Goal: Task Accomplishment & Management: Complete application form

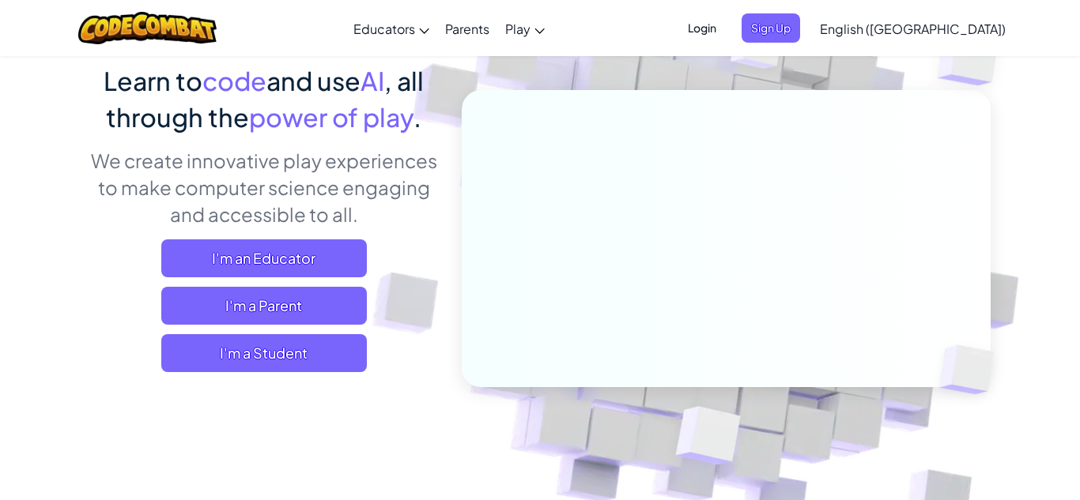
scroll to position [133, 0]
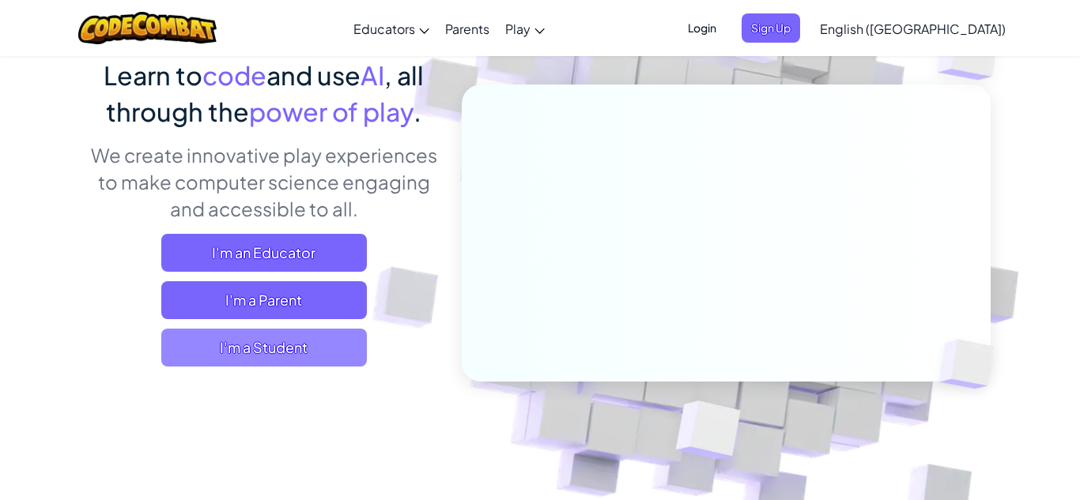
click at [315, 356] on span "I'm a Student" at bounding box center [264, 348] width 206 height 38
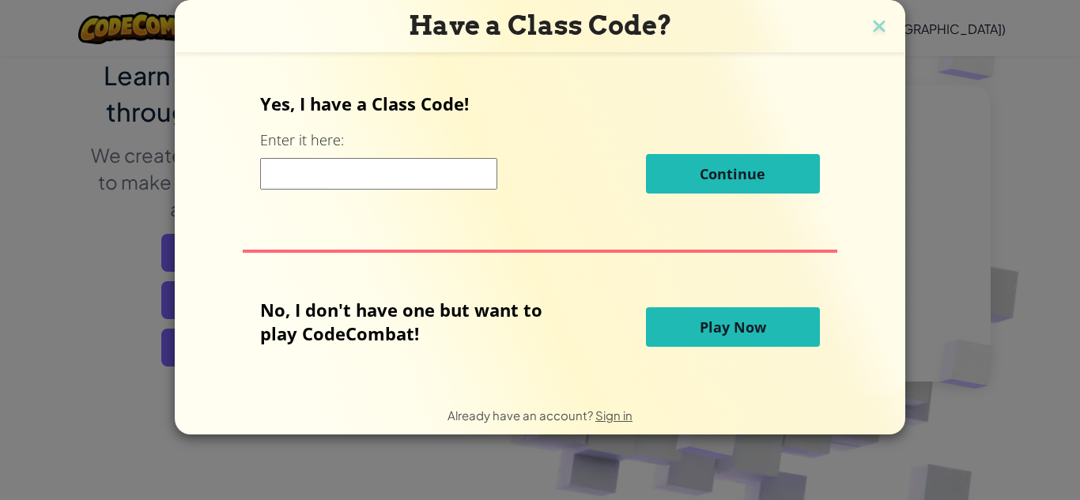
click at [418, 176] on input at bounding box center [378, 174] width 237 height 32
click at [724, 319] on span "Play Now" at bounding box center [733, 327] width 66 height 19
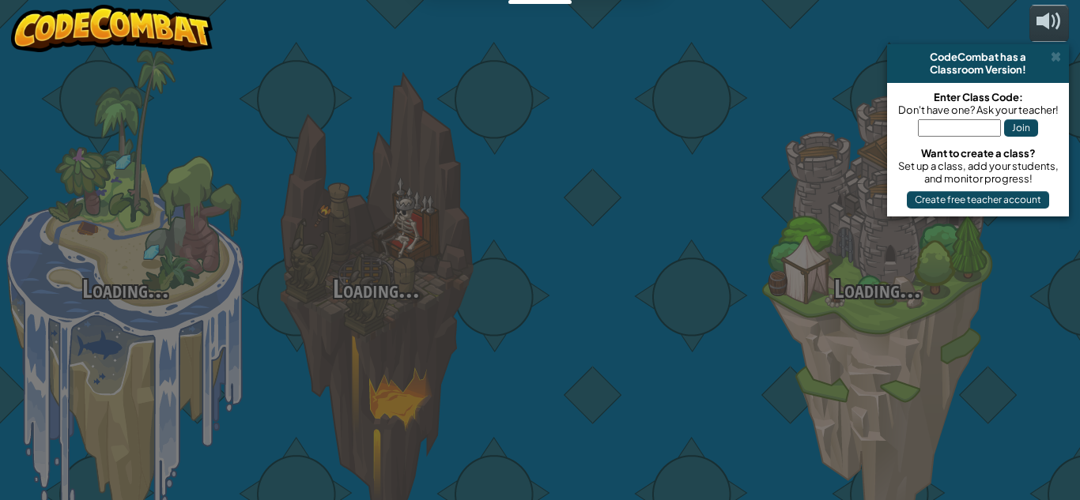
click at [724, 319] on div at bounding box center [626, 250] width 251 height 501
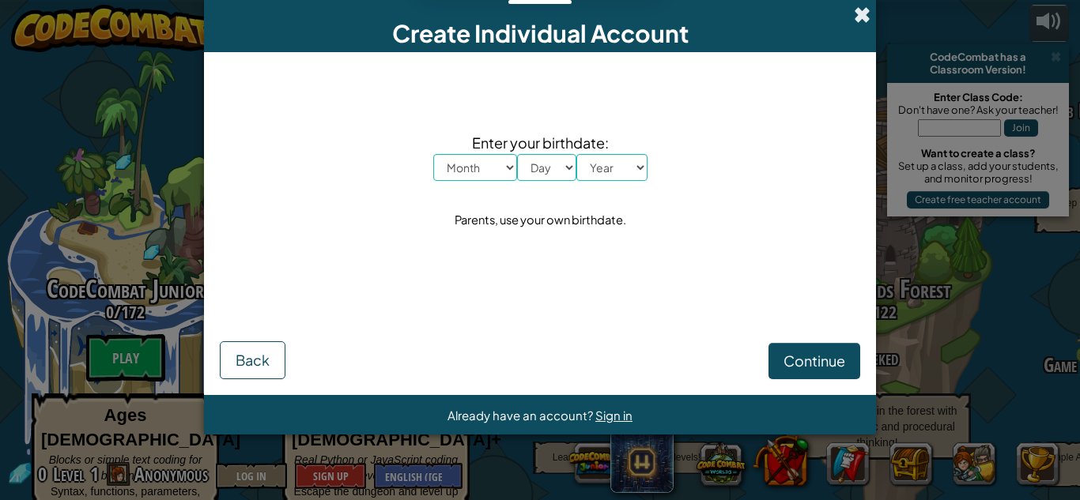
click at [856, 13] on span at bounding box center [862, 14] width 17 height 17
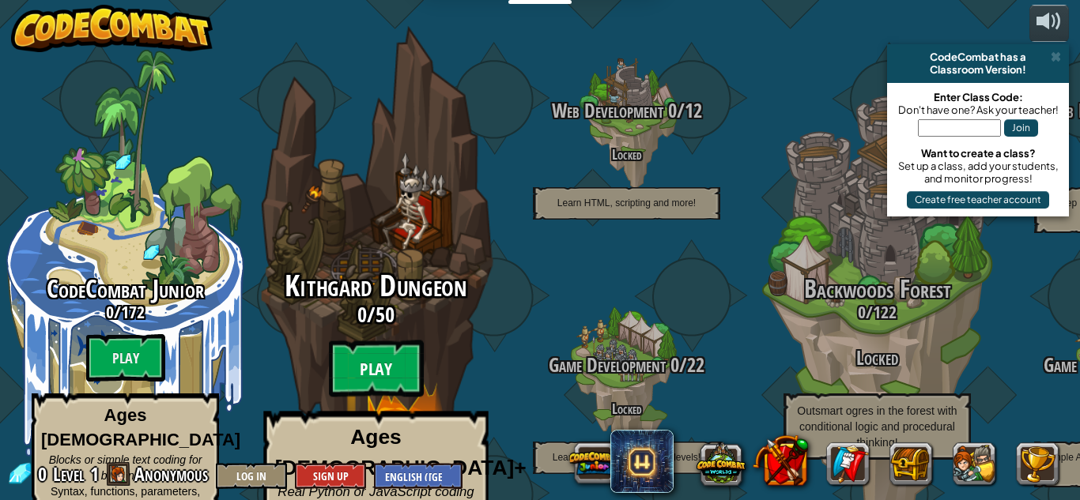
click at [372, 341] on btn "Play" at bounding box center [376, 369] width 95 height 57
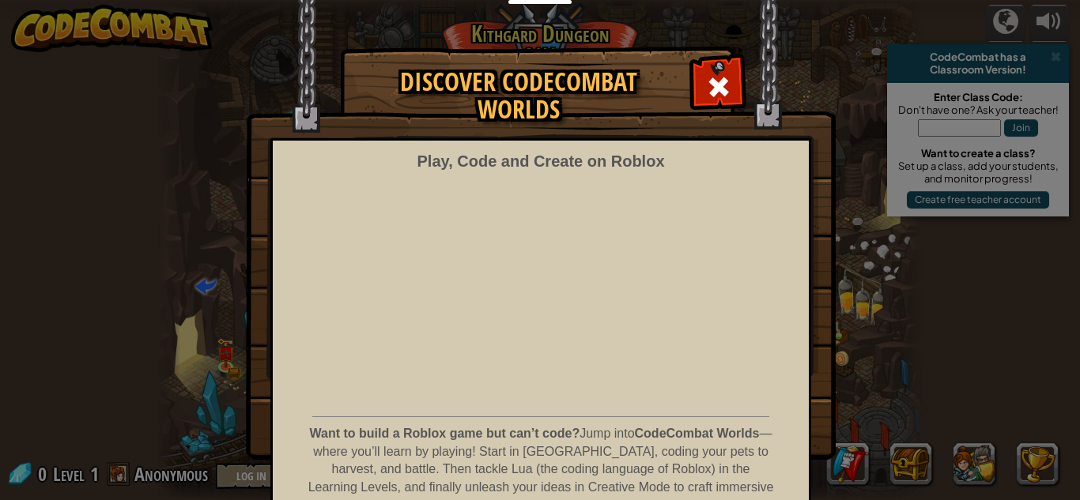
click at [731, 59] on img at bounding box center [541, 230] width 590 height 460
click at [729, 59] on img at bounding box center [541, 230] width 590 height 460
click at [728, 62] on div at bounding box center [718, 85] width 50 height 50
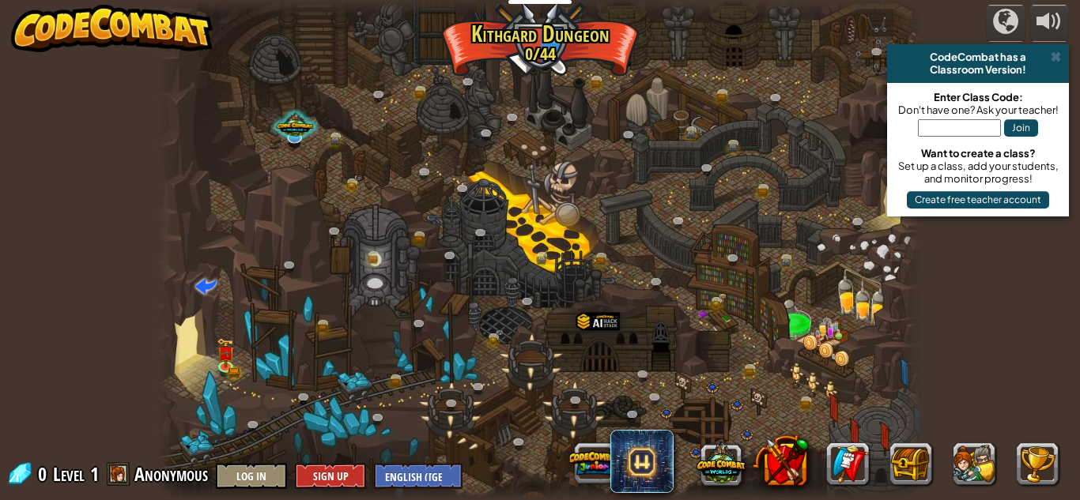
click at [728, 62] on div at bounding box center [539, 250] width 765 height 500
click at [223, 366] on link at bounding box center [229, 367] width 32 height 32
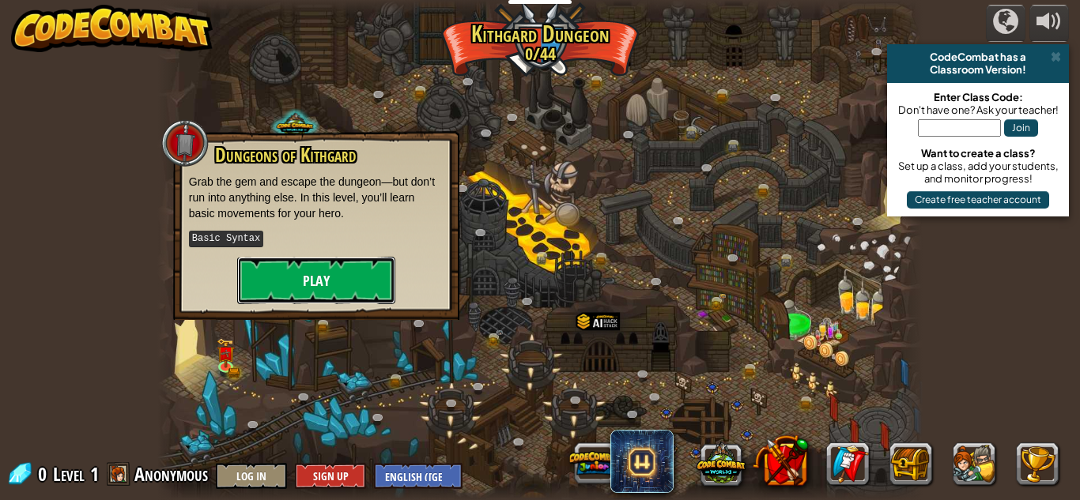
click at [304, 280] on button "Play" at bounding box center [316, 280] width 158 height 47
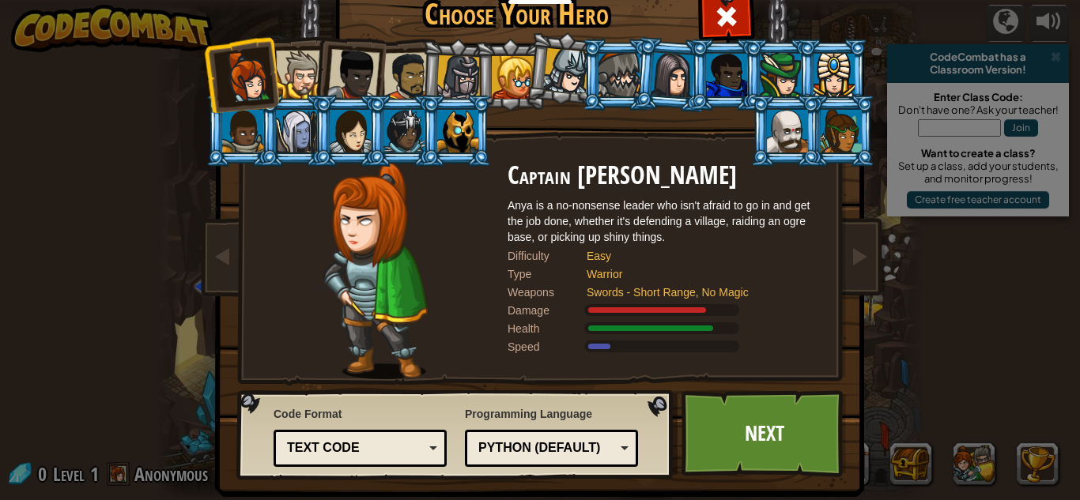
click at [368, 78] on div at bounding box center [353, 75] width 52 height 52
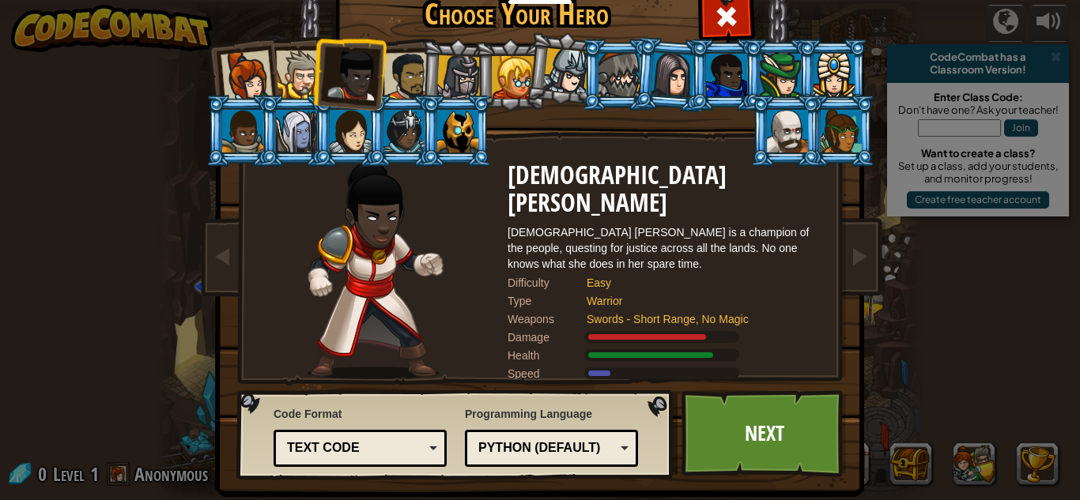
click at [253, 149] on div at bounding box center [242, 131] width 41 height 43
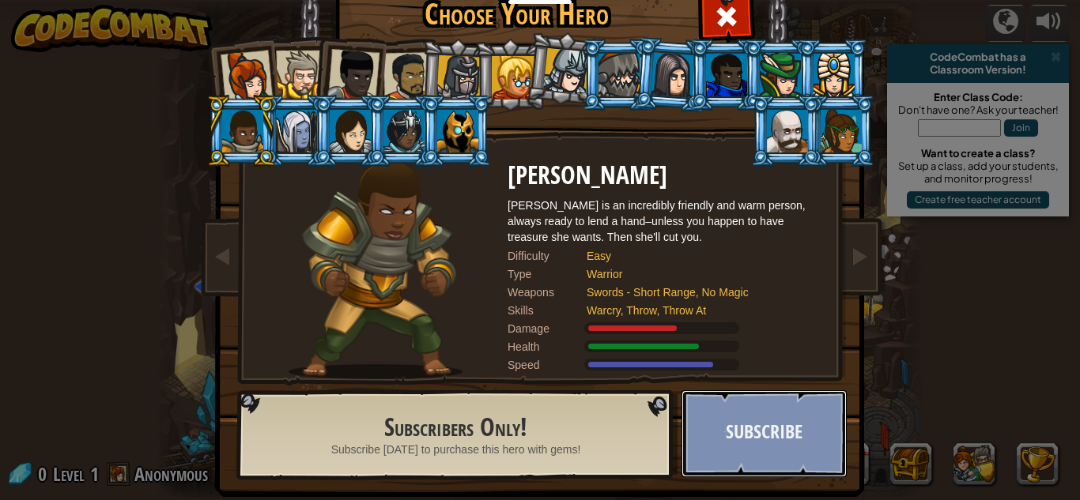
click at [754, 402] on button "Subscribe" at bounding box center [764, 434] width 165 height 87
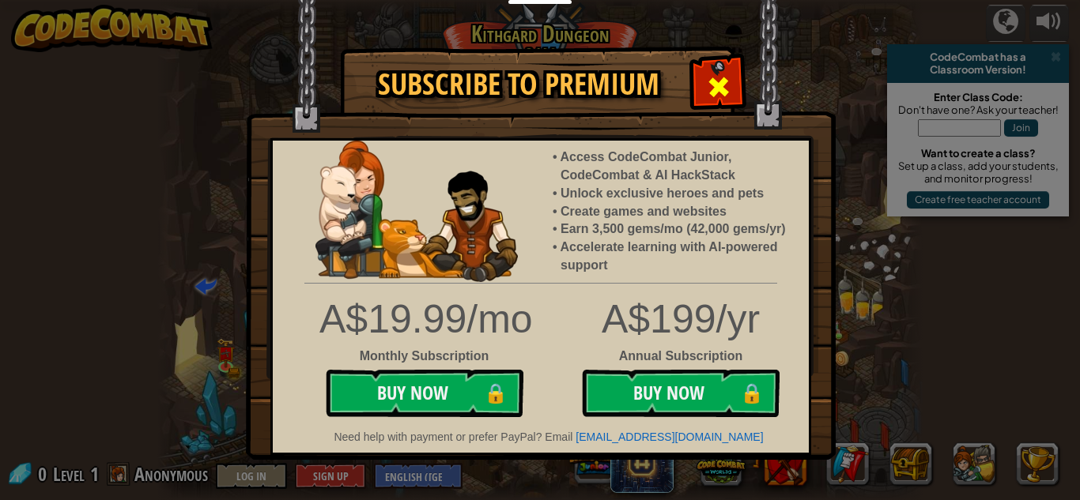
click at [707, 81] on span at bounding box center [718, 86] width 25 height 25
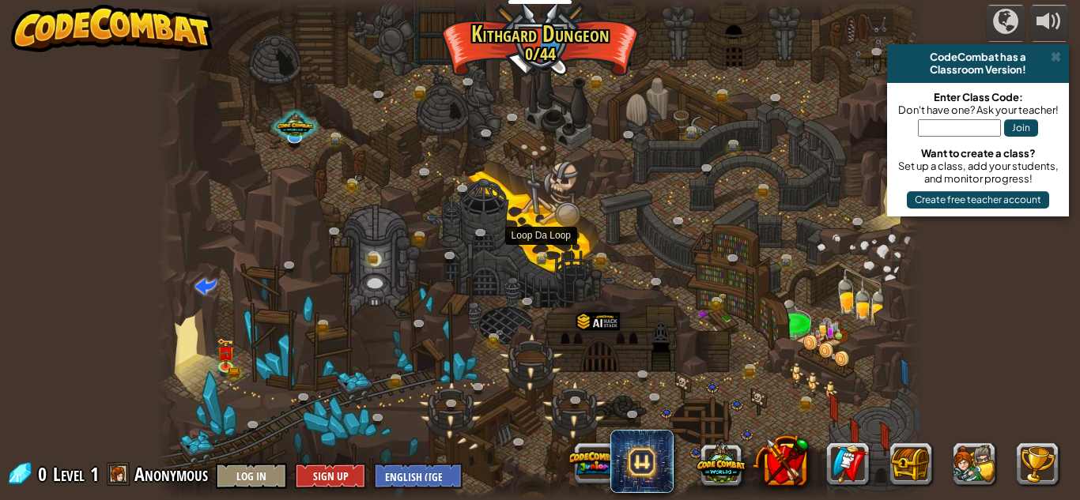
click at [524, 257] on div at bounding box center [539, 250] width 765 height 500
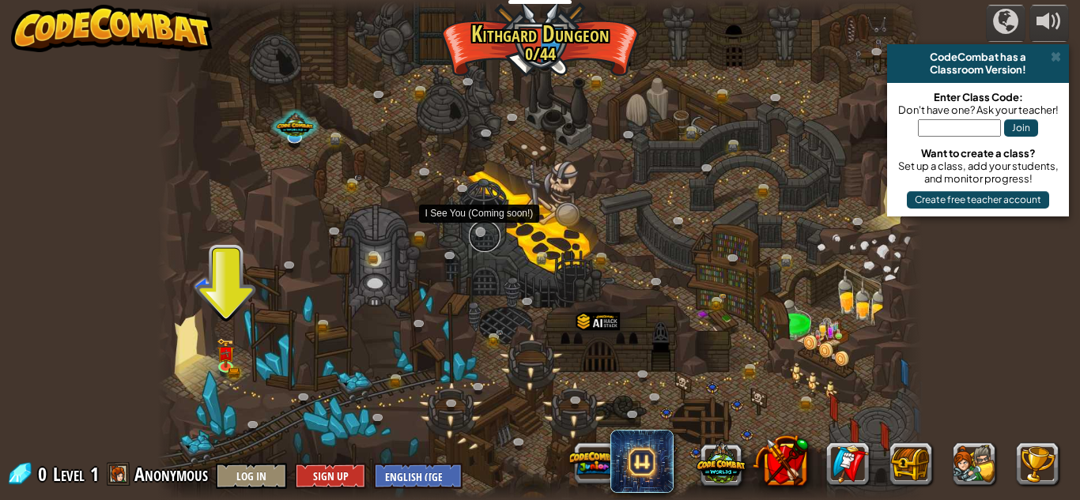
click at [479, 232] on link at bounding box center [485, 237] width 32 height 32
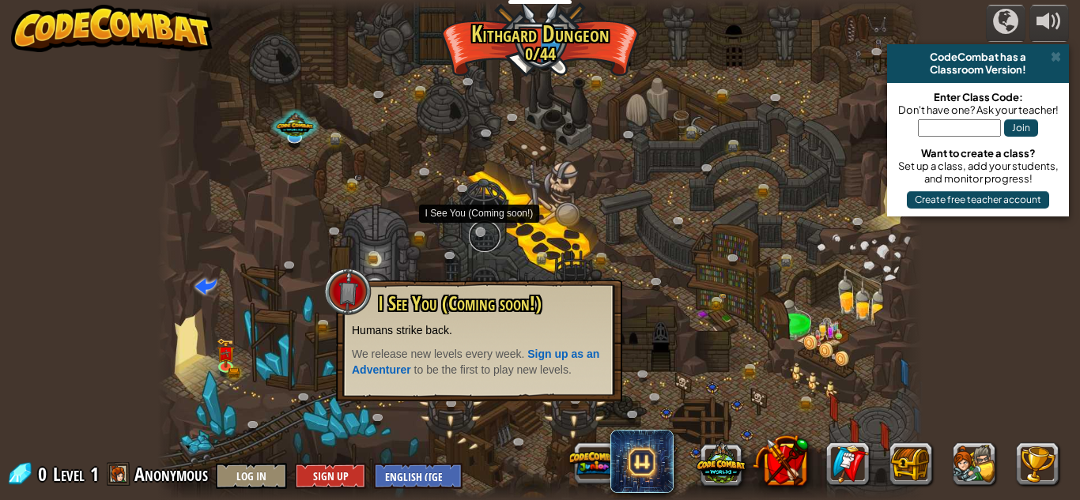
click at [479, 232] on link at bounding box center [485, 237] width 32 height 32
click at [672, 216] on link at bounding box center [683, 225] width 32 height 32
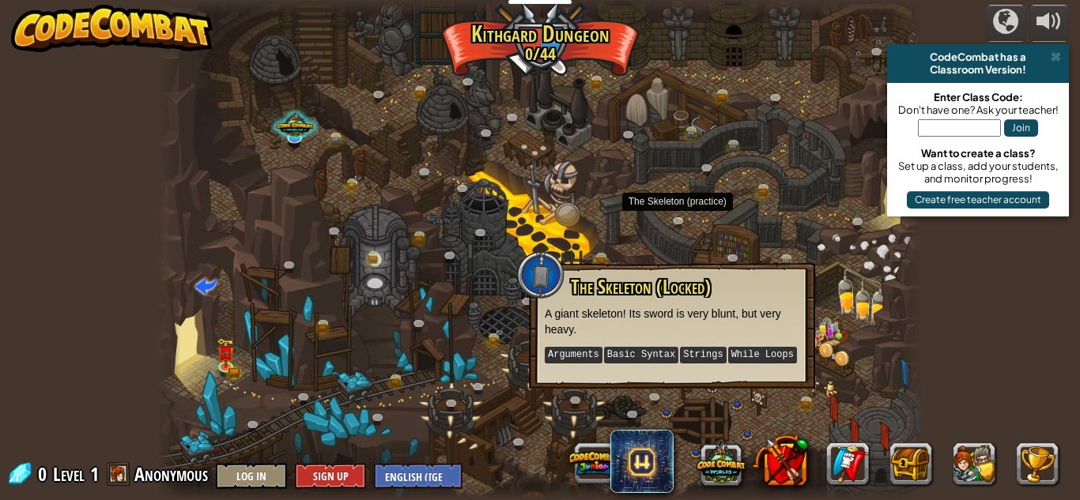
click at [356, 350] on div at bounding box center [539, 250] width 765 height 500
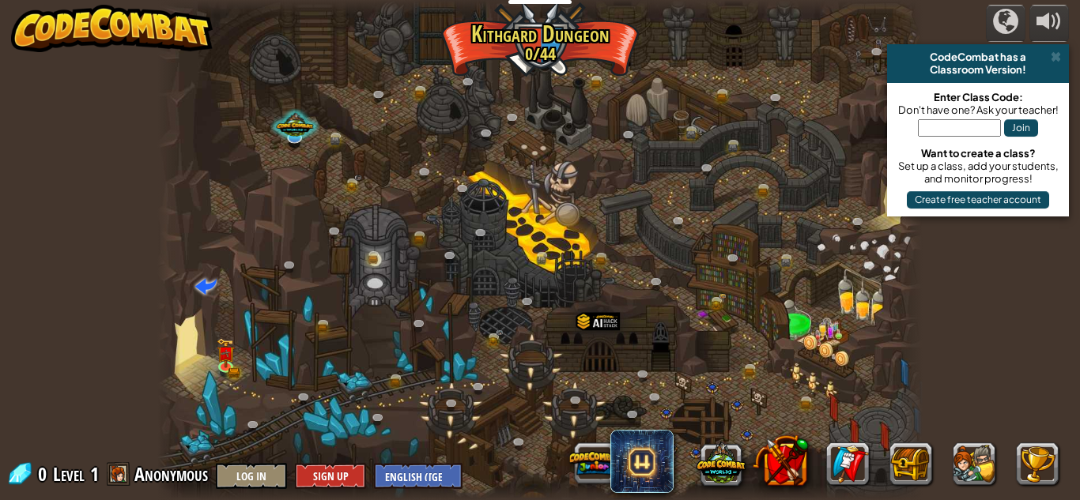
click at [356, 350] on div at bounding box center [539, 250] width 765 height 500
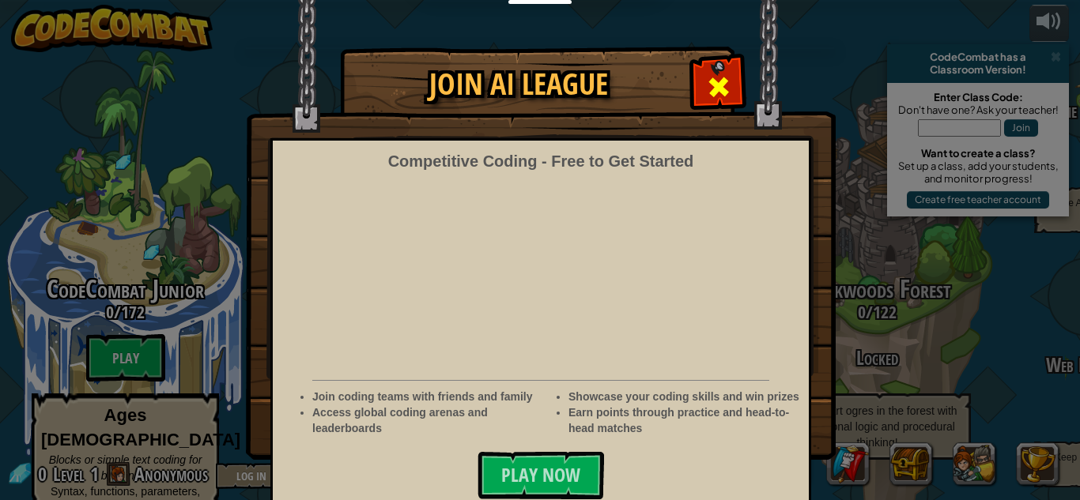
click at [716, 74] on span at bounding box center [718, 86] width 25 height 25
